Goal: Information Seeking & Learning: Find specific fact

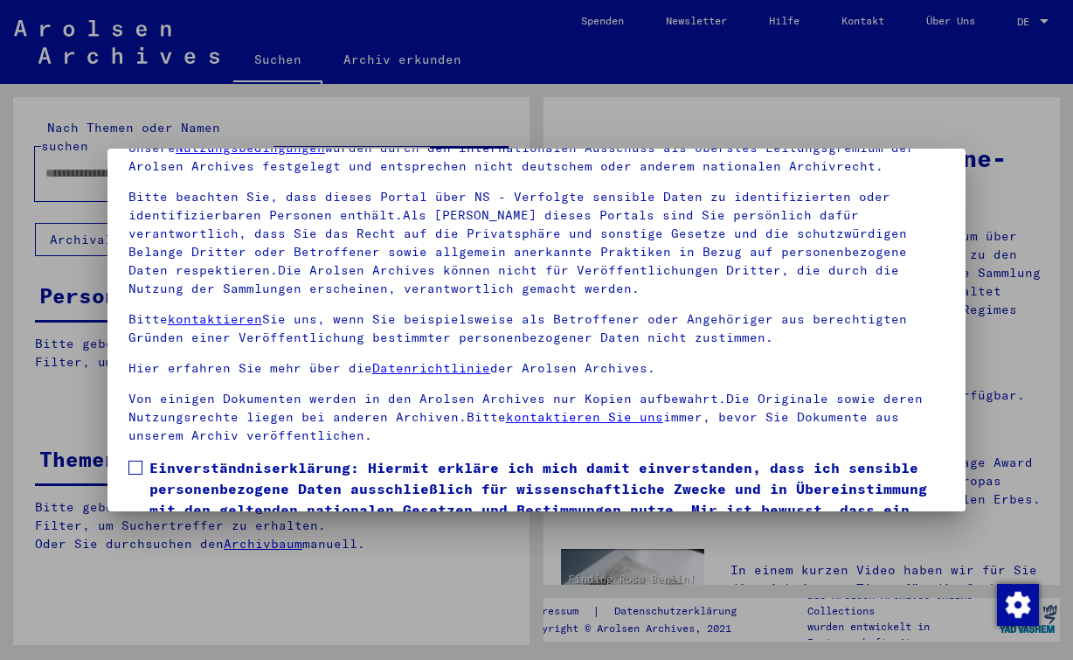
scroll to position [154, 0]
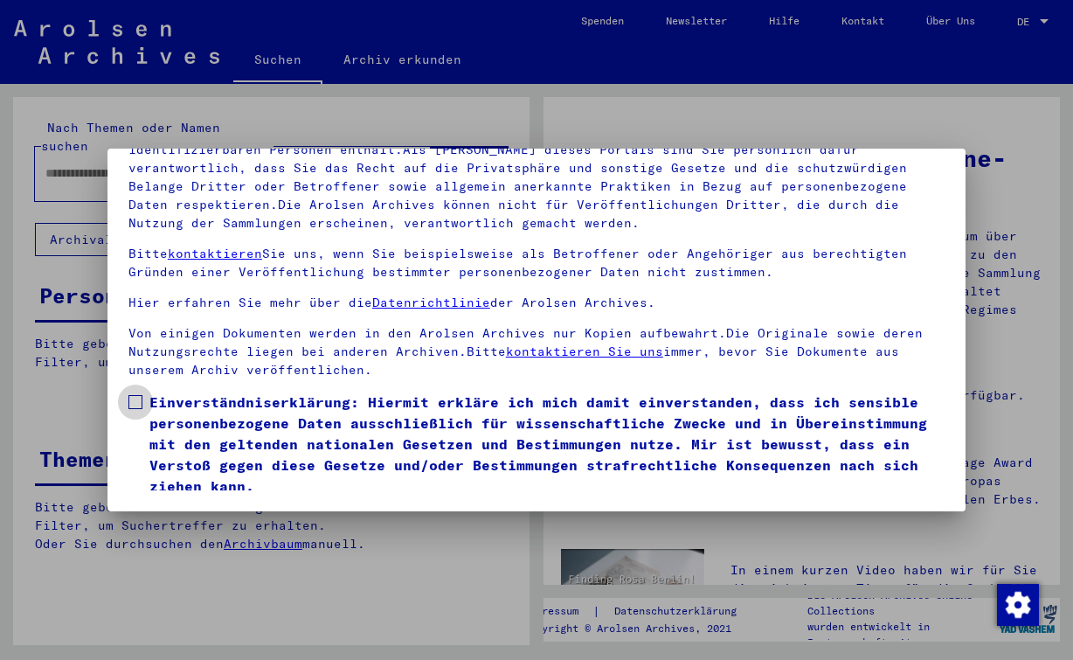
click at [137, 401] on span at bounding box center [135, 402] width 14 height 14
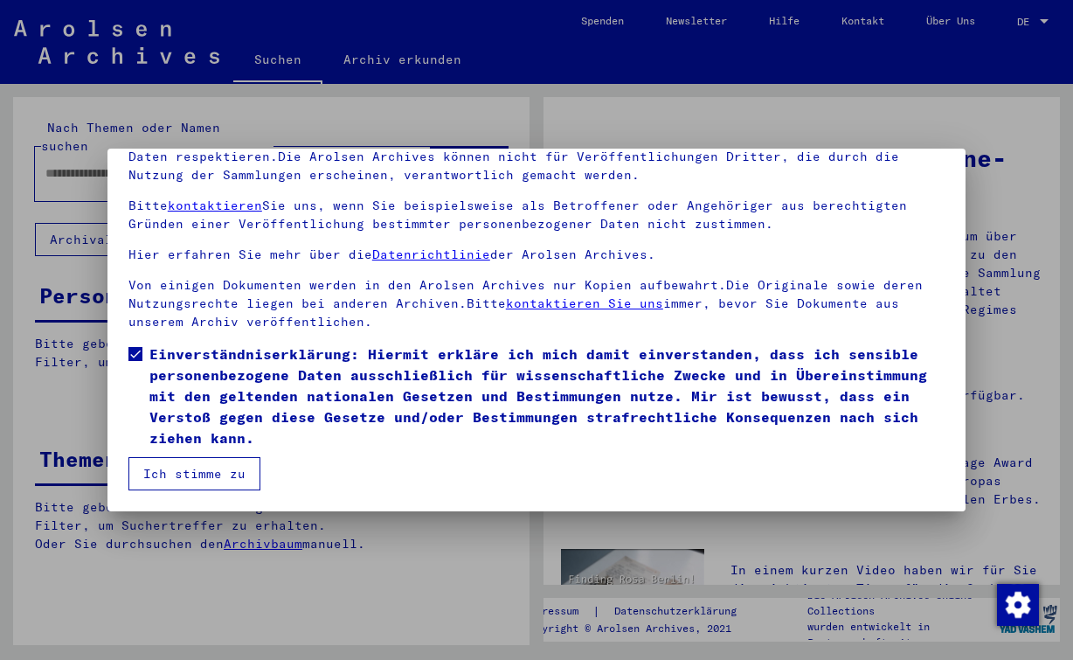
click at [234, 475] on button "Ich stimme zu" at bounding box center [194, 473] width 132 height 33
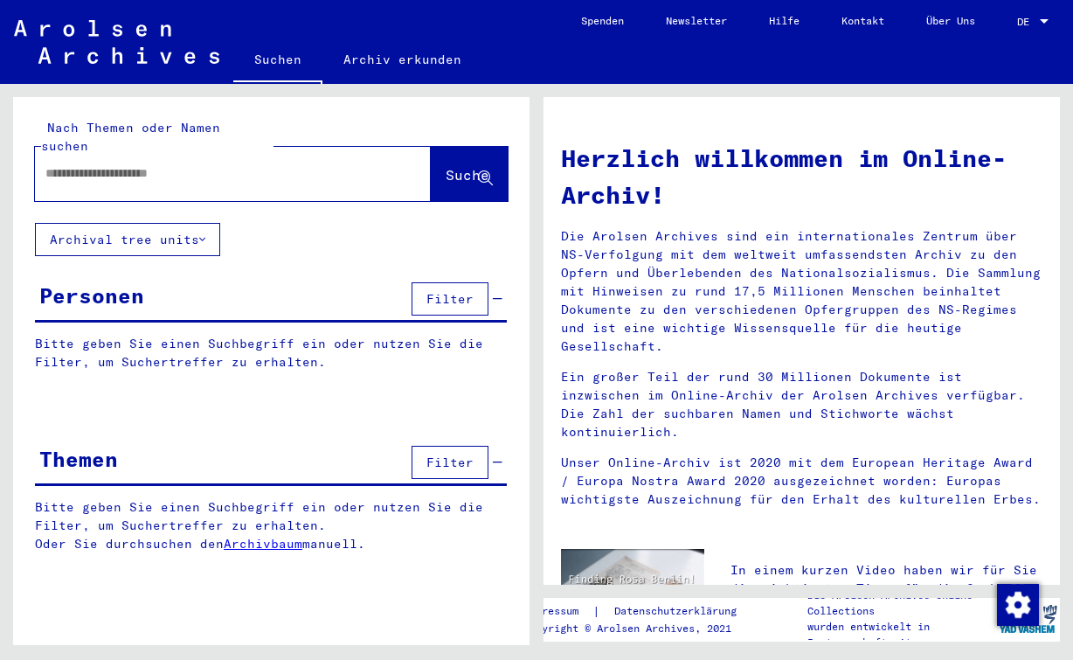
click at [136, 164] on input "text" at bounding box center [211, 173] width 333 height 18
type input "**********"
click at [446, 166] on span "Suche" at bounding box center [468, 174] width 44 height 17
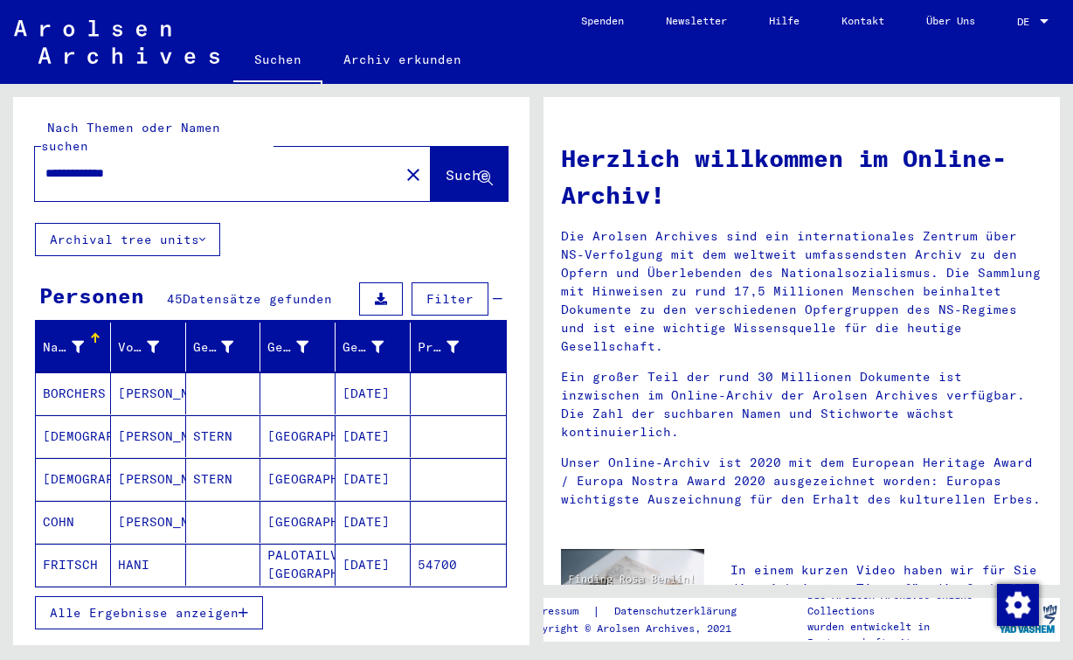
click at [163, 605] on span "Alle Ergebnisse anzeigen" at bounding box center [144, 613] width 189 height 16
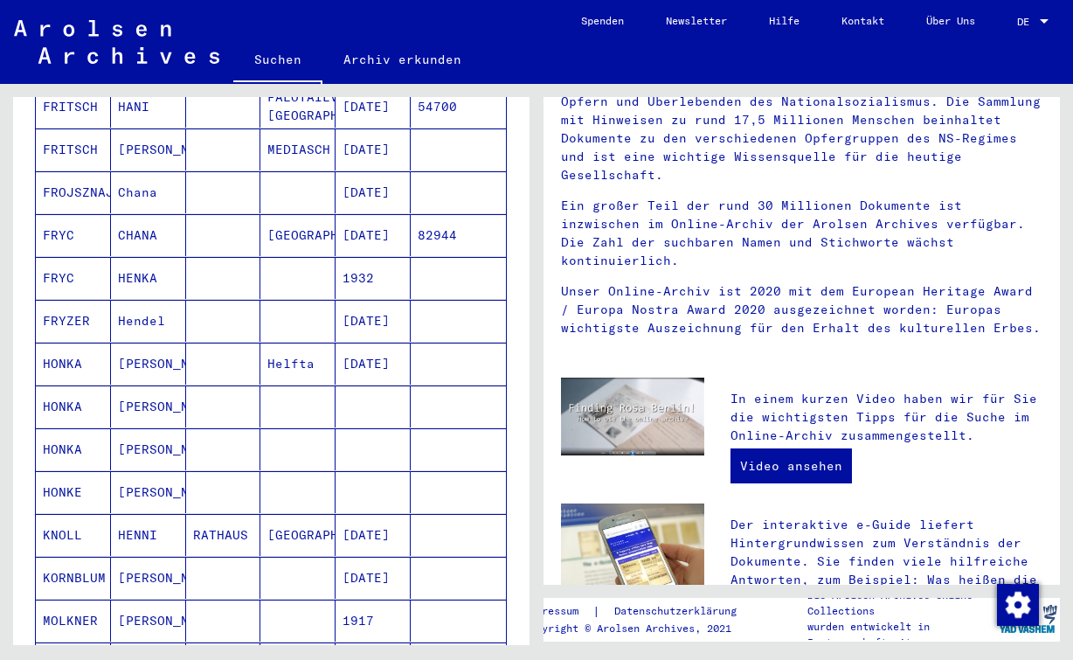
scroll to position [463, 0]
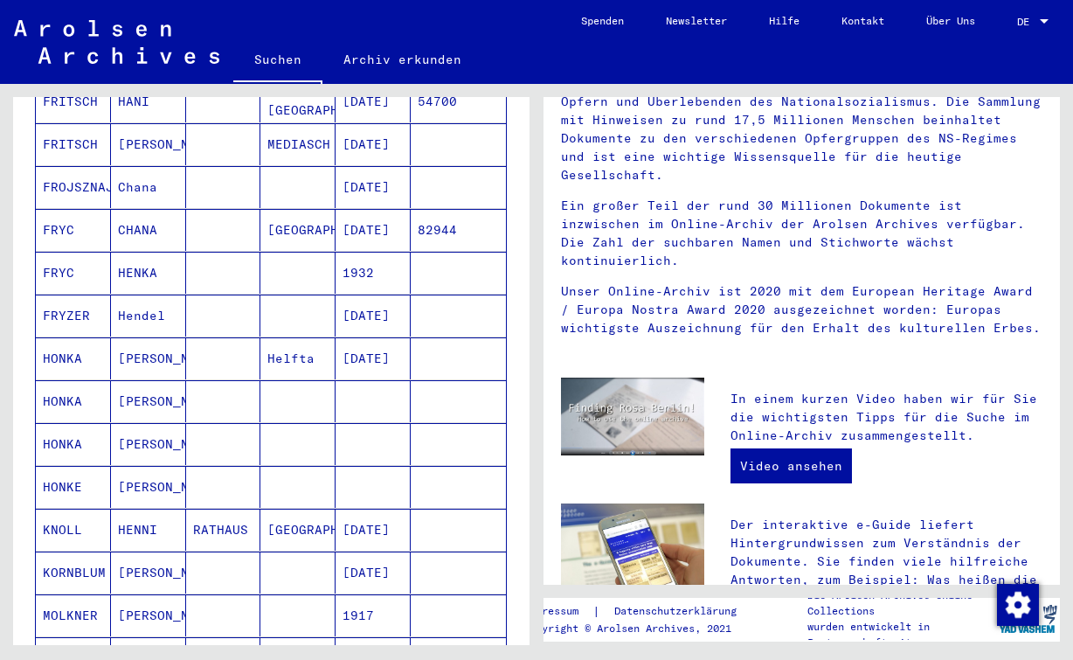
click at [82, 343] on mat-cell "HONKA" at bounding box center [73, 358] width 75 height 42
